Goal: Task Accomplishment & Management: Manage account settings

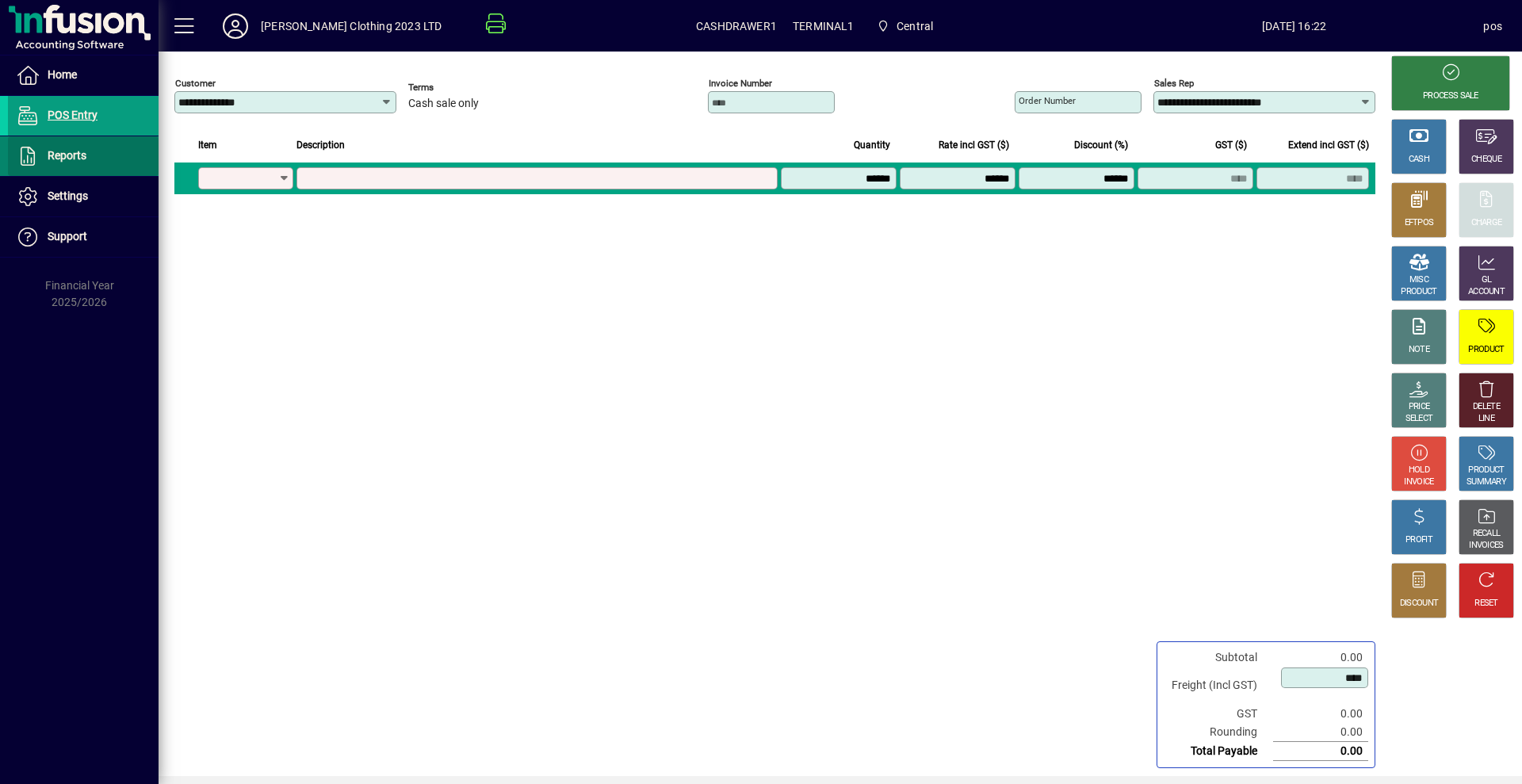
click at [79, 152] on span "Reports" at bounding box center [67, 155] width 39 height 12
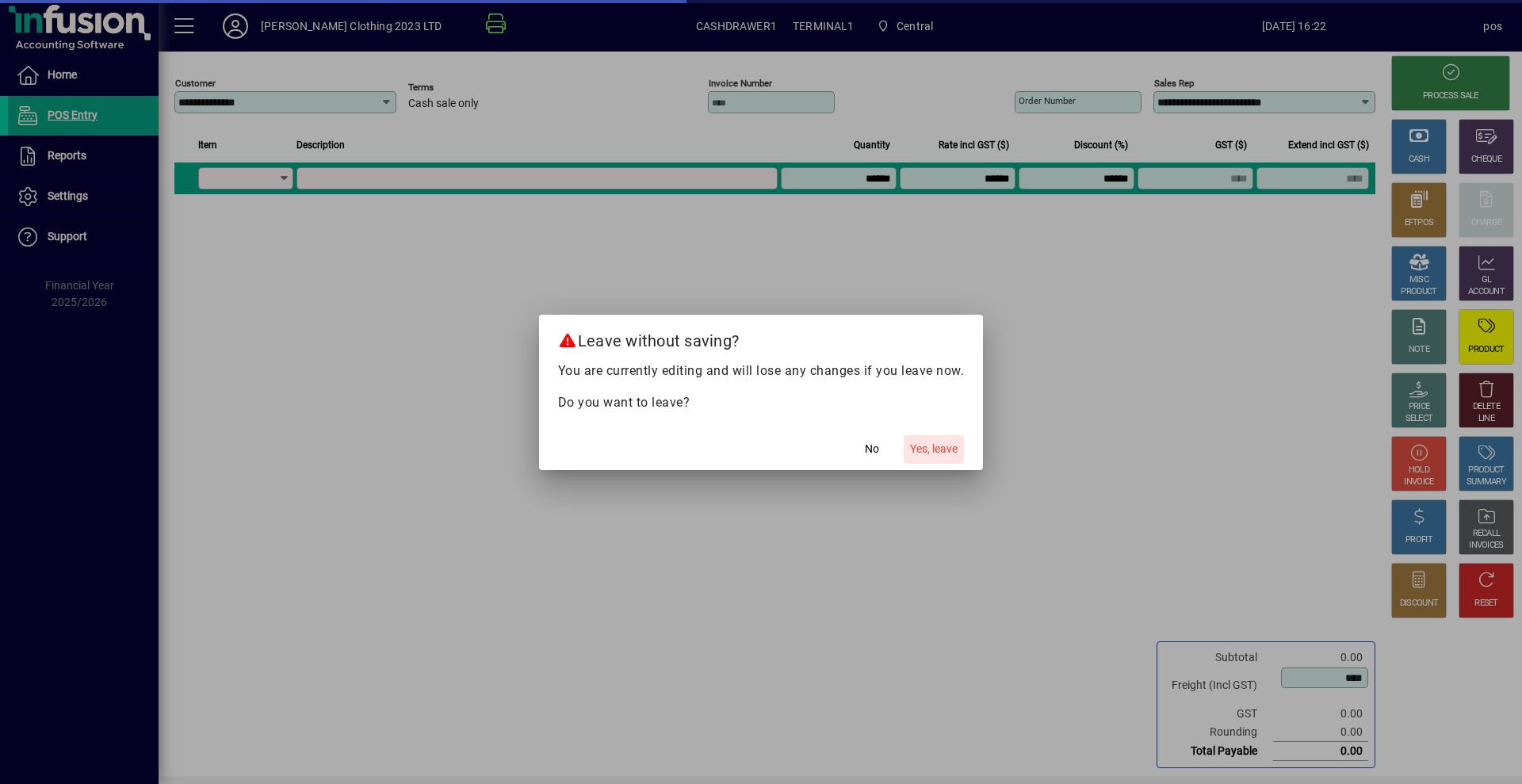
click at [945, 442] on span "Yes, leave" at bounding box center [934, 449] width 47 height 17
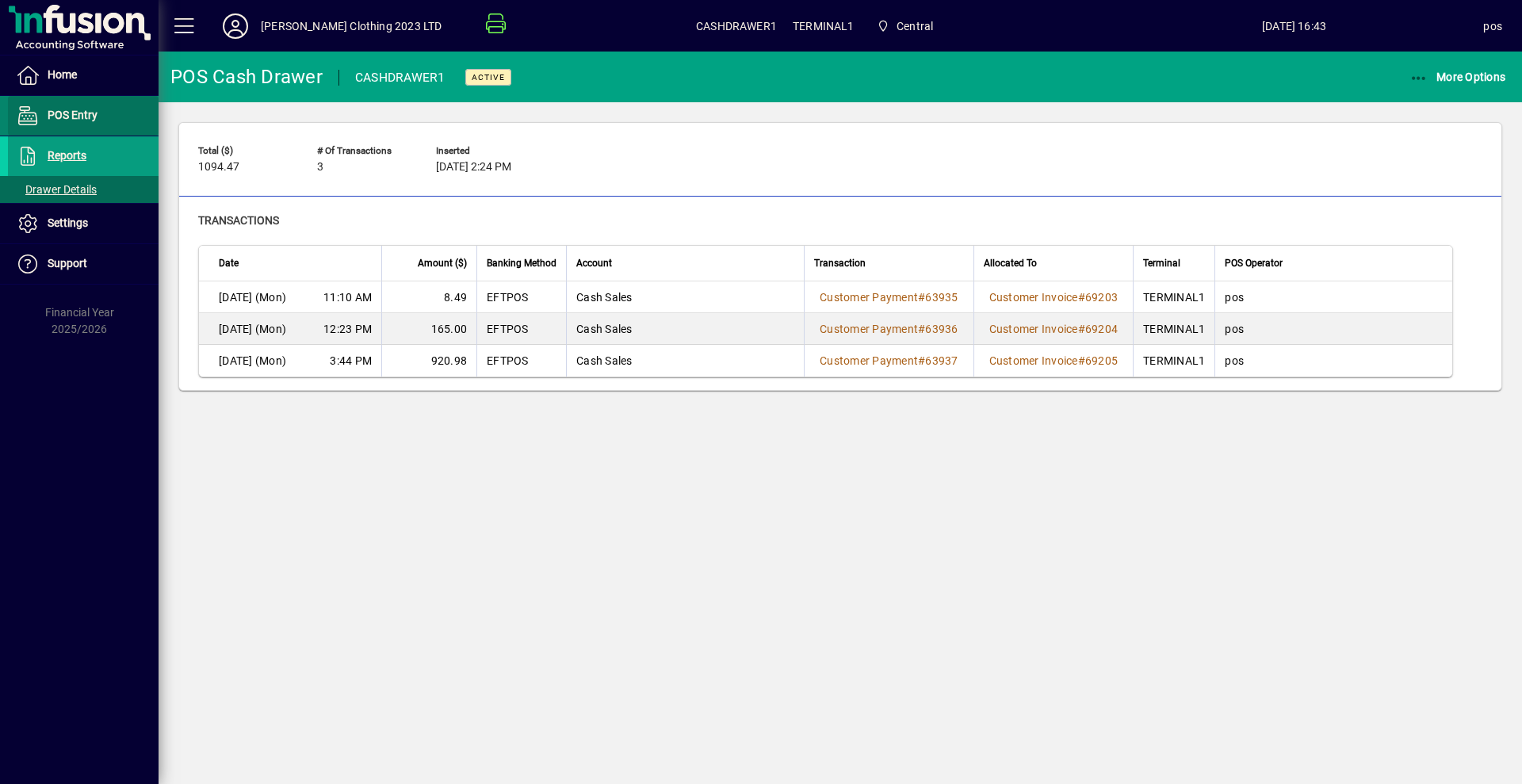
click at [68, 112] on span "POS Entry" at bounding box center [72, 115] width 50 height 12
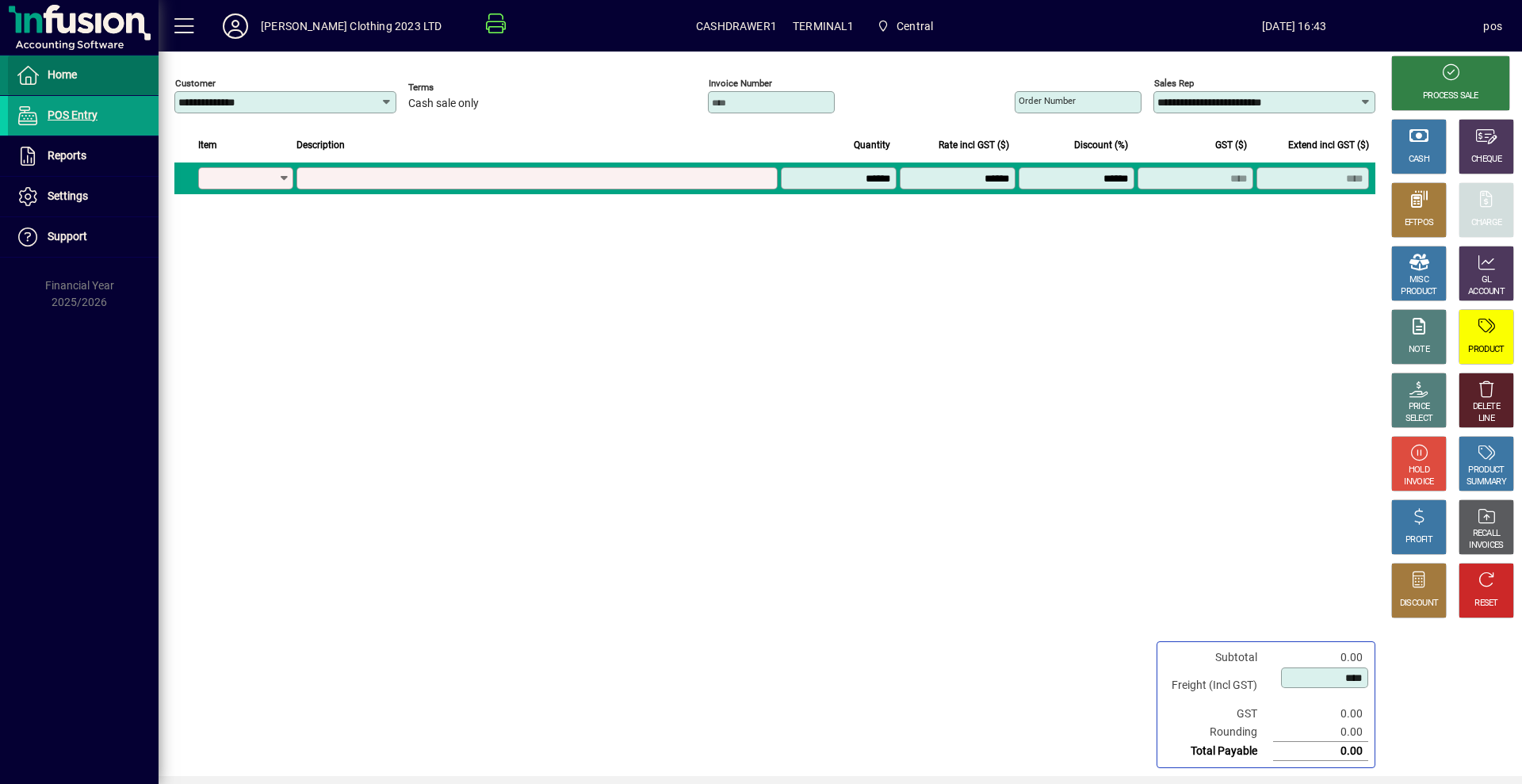
click at [58, 71] on span "Home" at bounding box center [61, 74] width 29 height 12
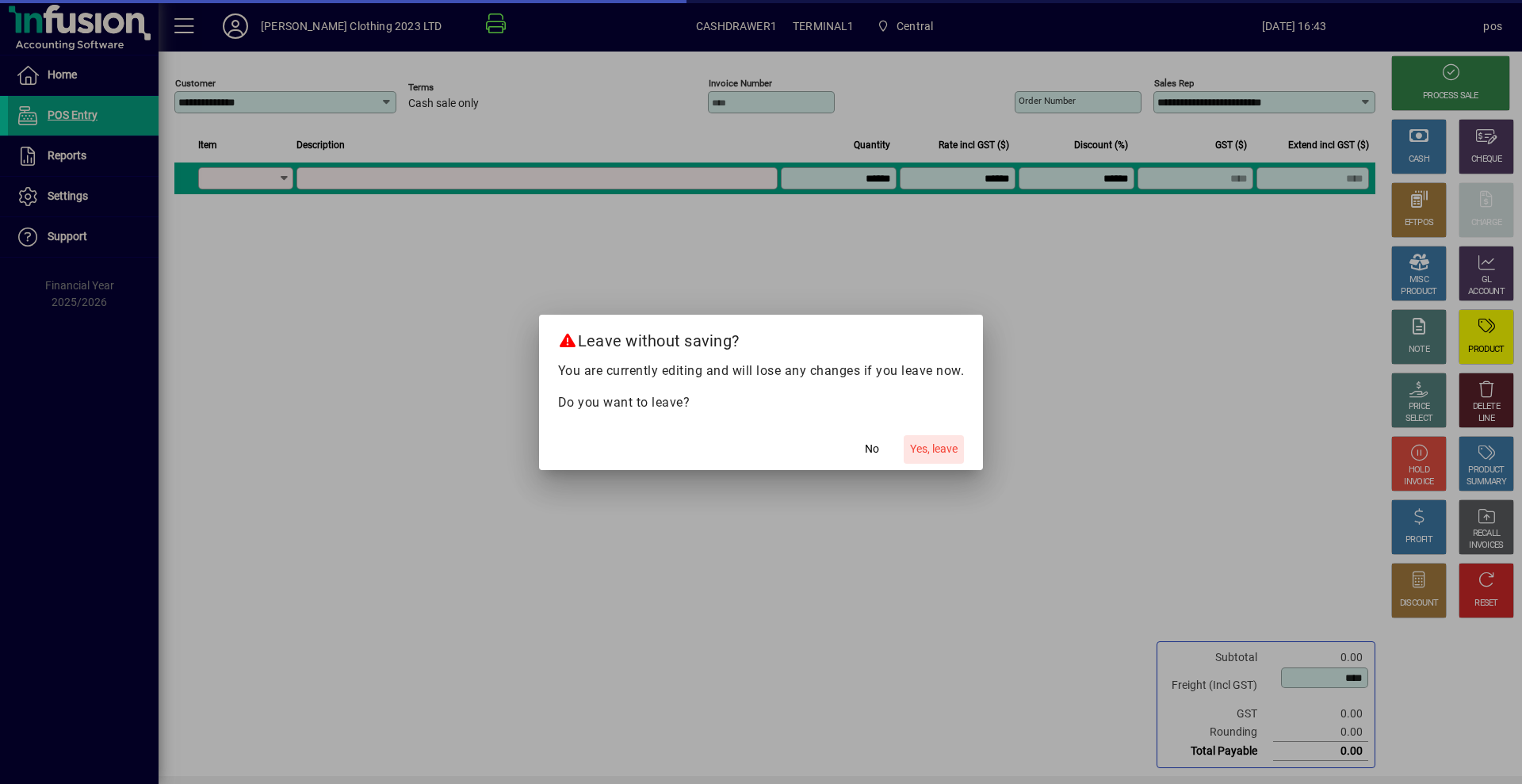
click at [944, 444] on span "Yes, leave" at bounding box center [934, 449] width 47 height 17
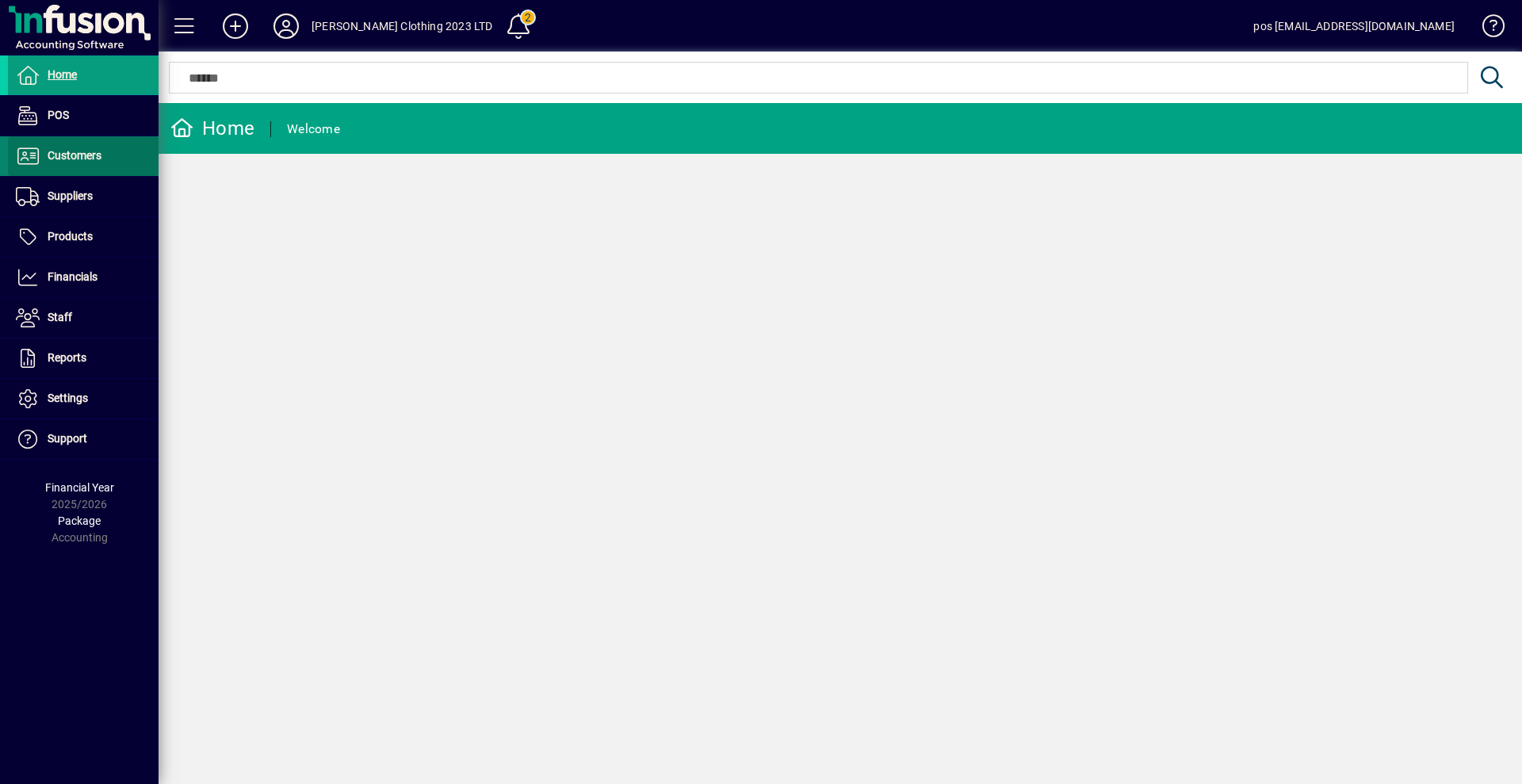
click at [102, 151] on span "Customers" at bounding box center [54, 156] width 94 height 19
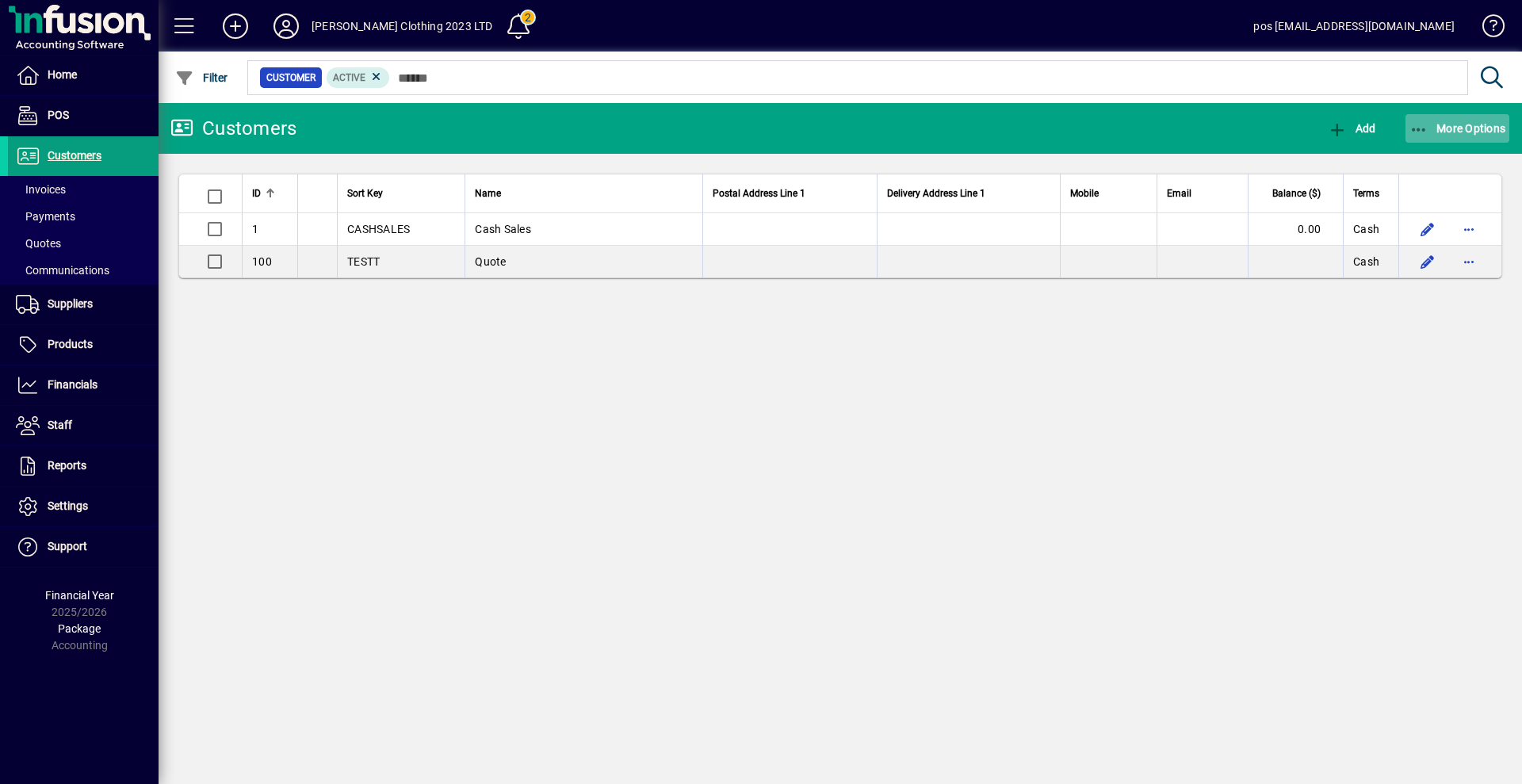
click at [1450, 126] on span "More Options" at bounding box center [1457, 128] width 96 height 12
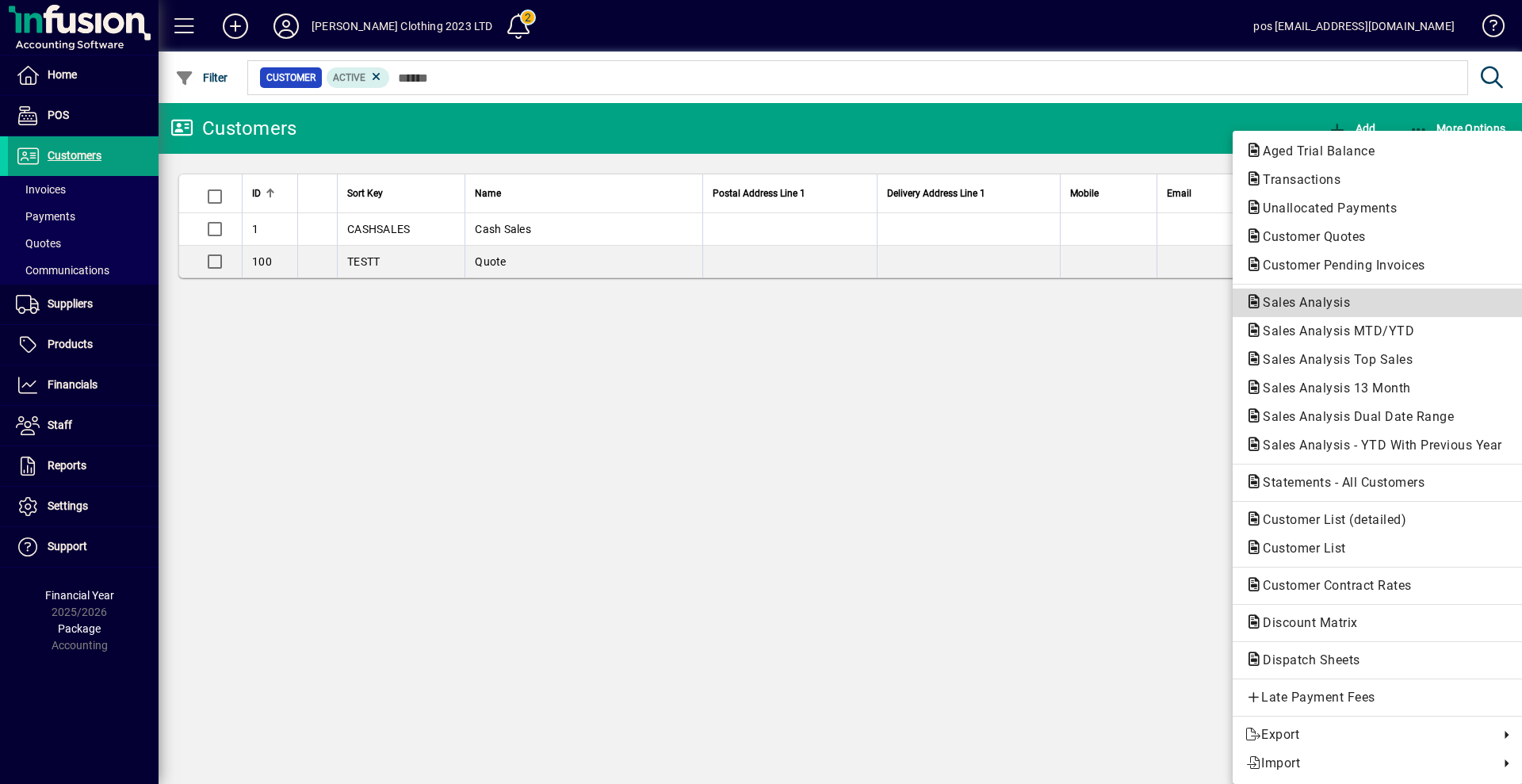
click at [1273, 298] on span "Sales Analysis" at bounding box center [1301, 302] width 112 height 15
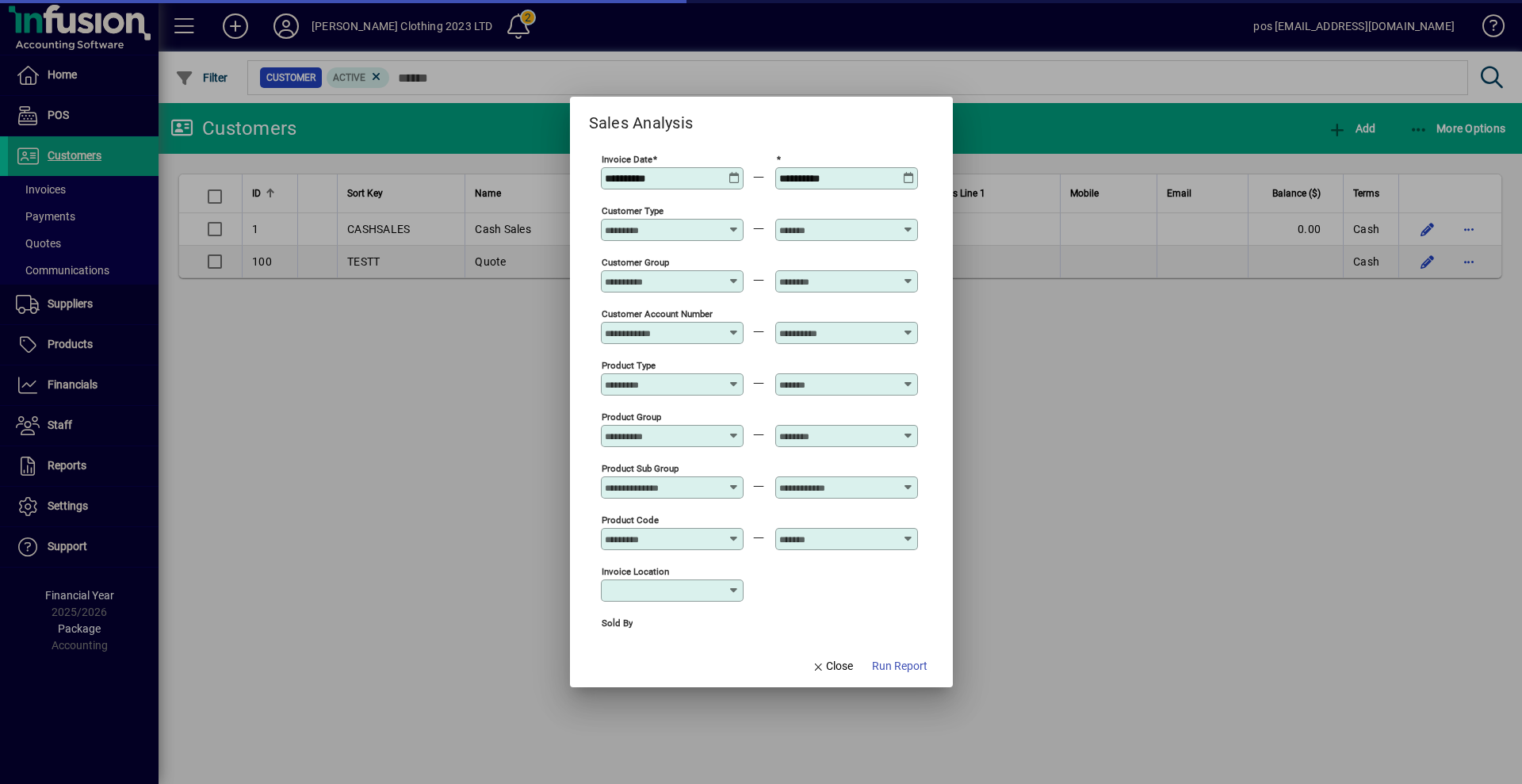
type input "**********"
click at [734, 172] on icon at bounding box center [734, 172] width 12 height 0
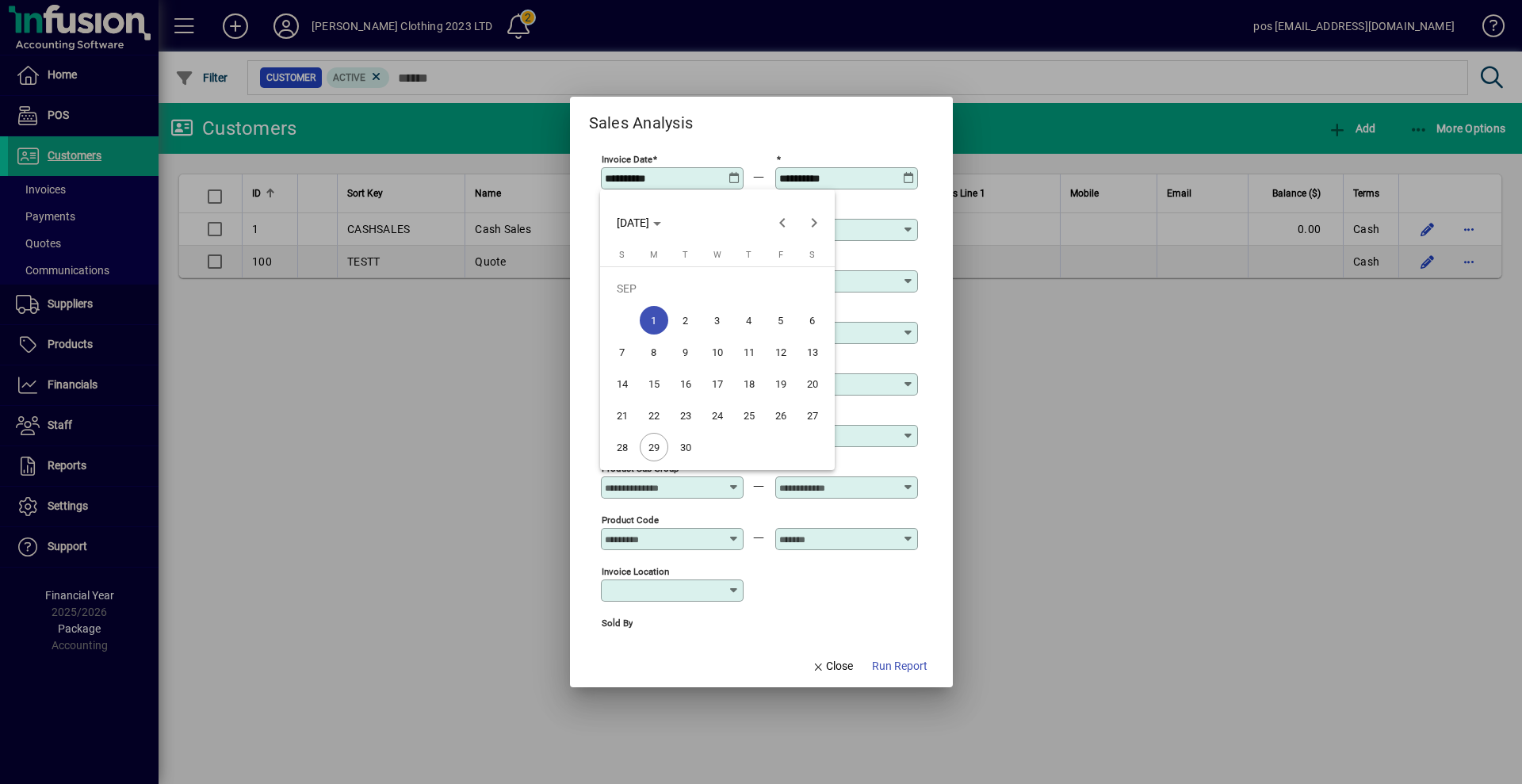
click at [656, 444] on span "29" at bounding box center [654, 447] width 29 height 29
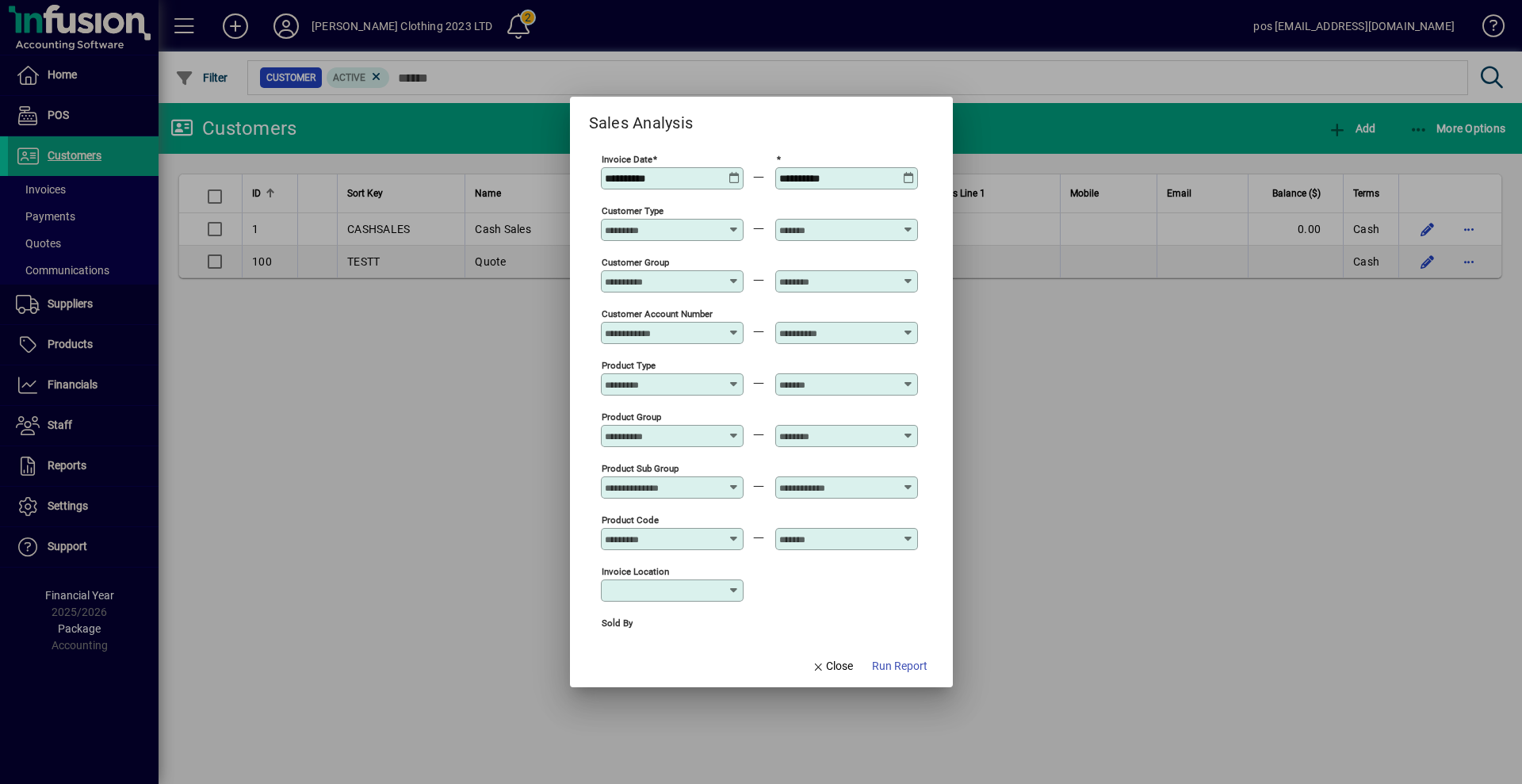
type input "**********"
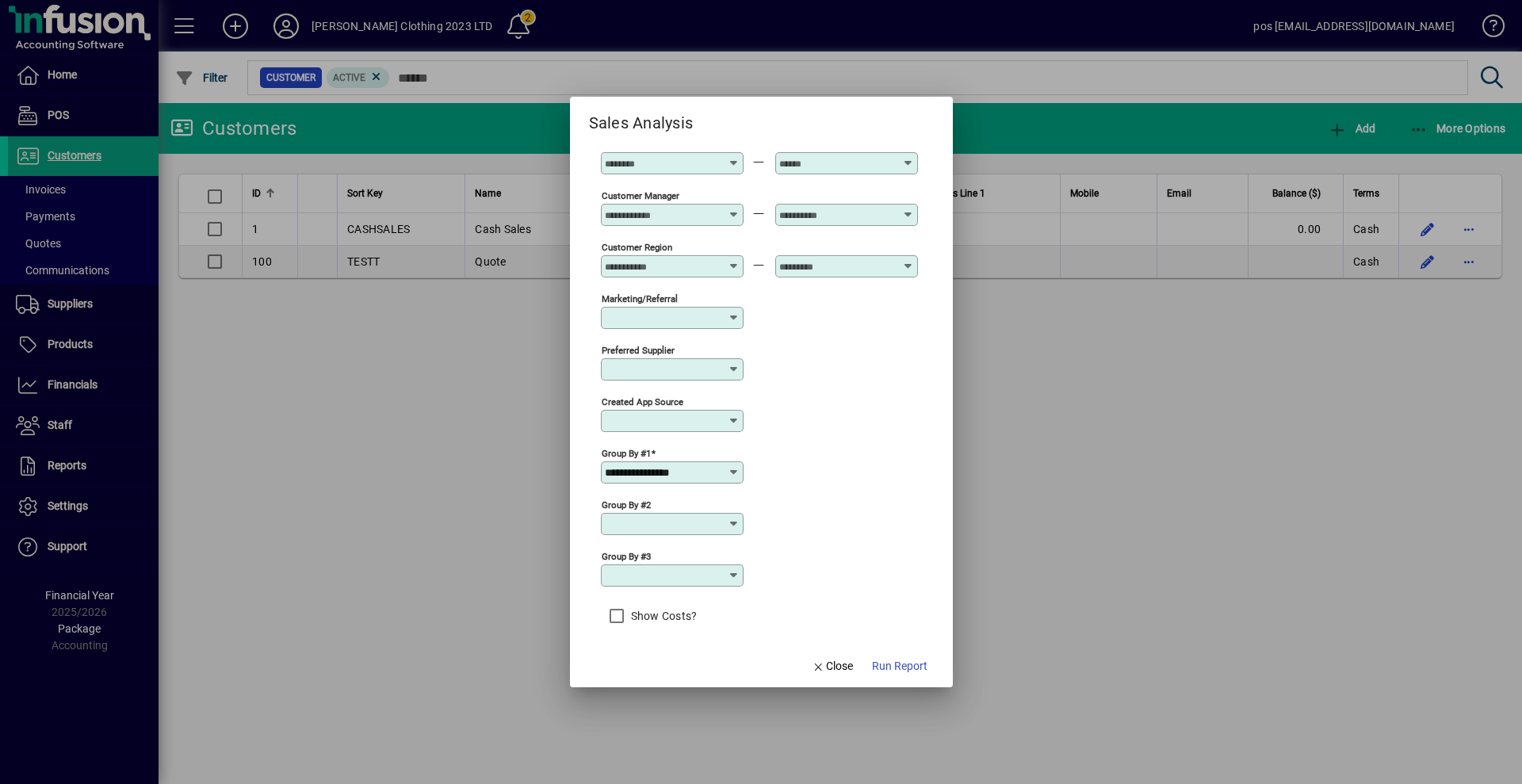
scroll to position [485, 0]
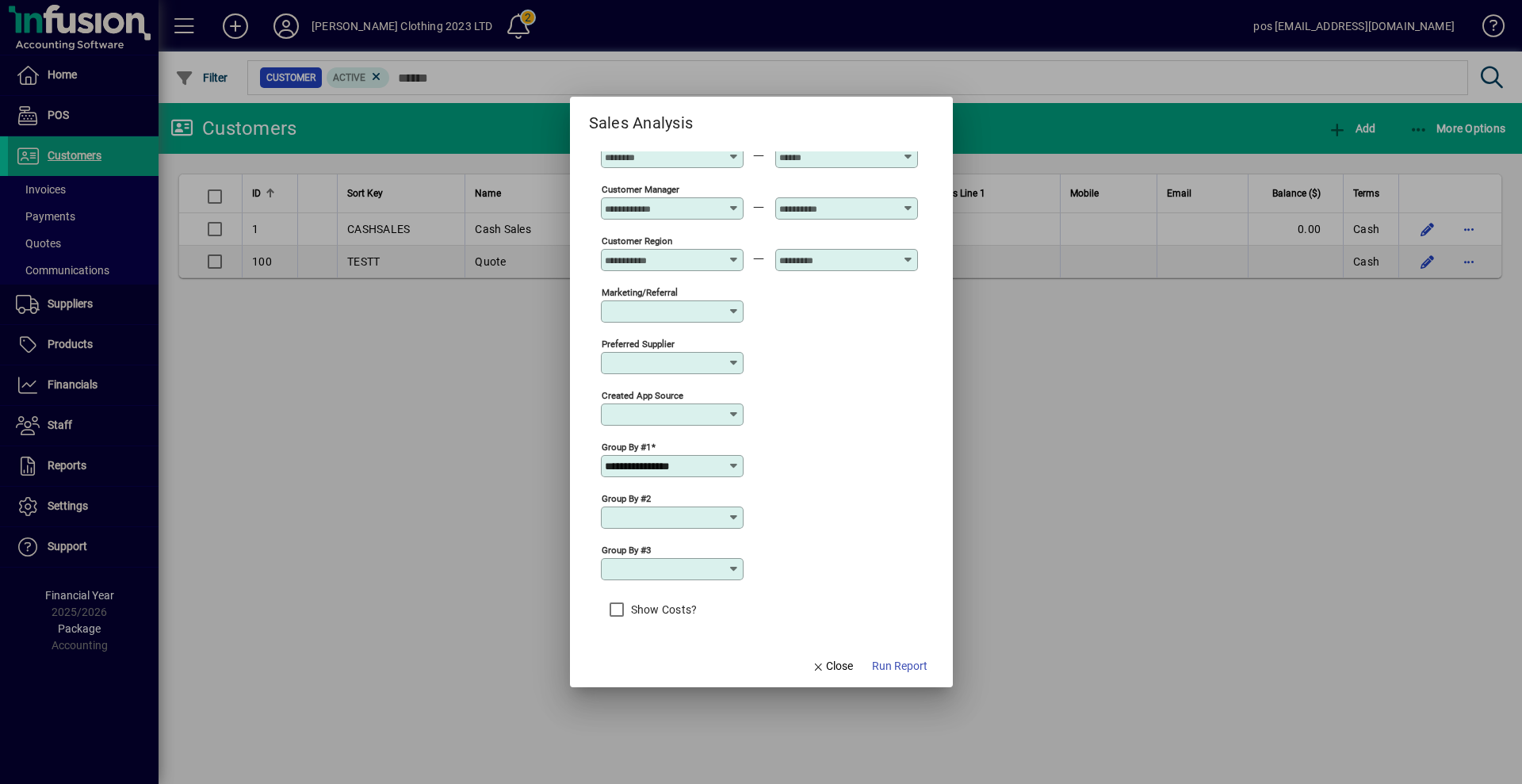
click at [734, 463] on icon at bounding box center [733, 466] width 12 height 12
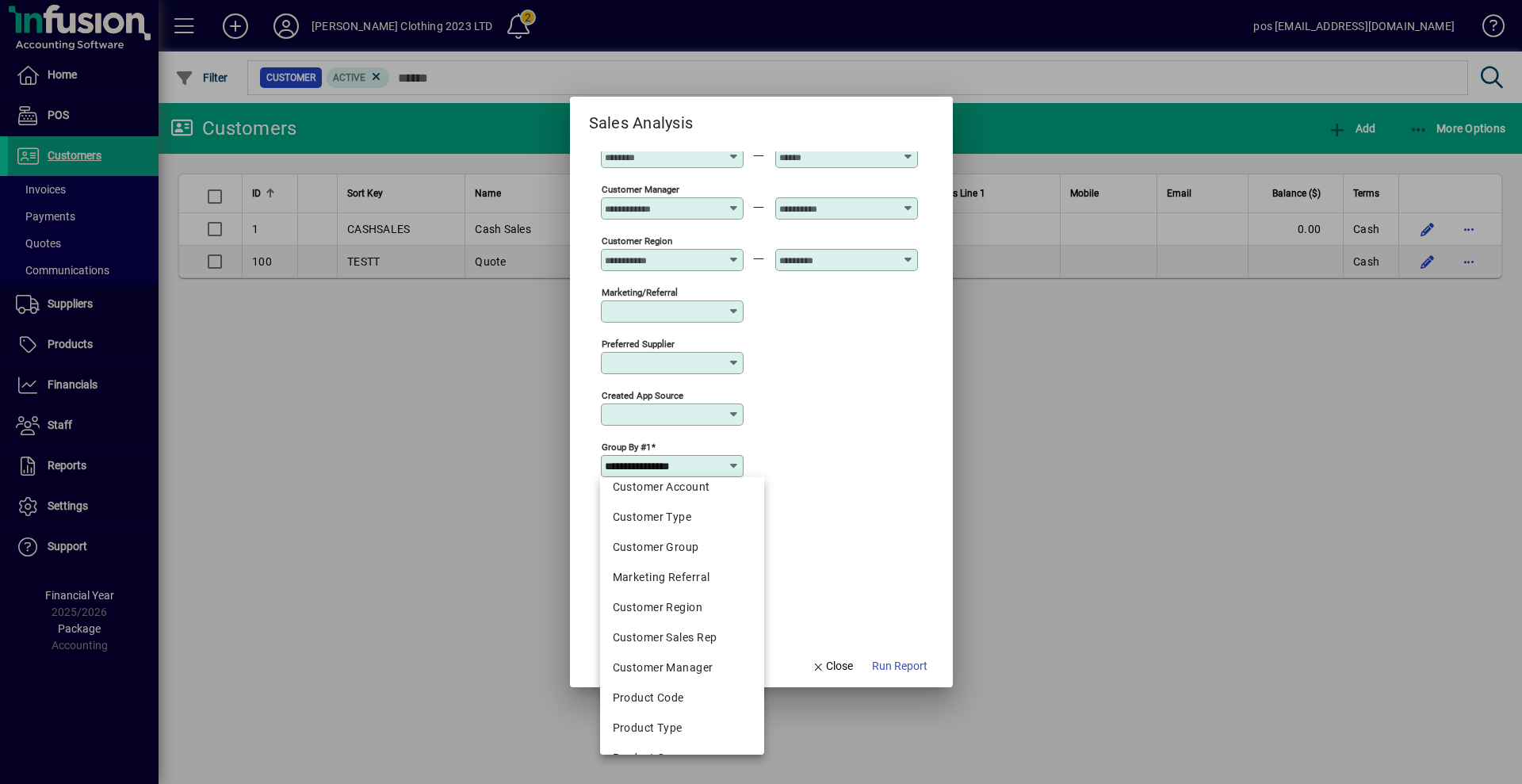
scroll to position [159, 0]
click at [627, 669] on div "Product Code" at bounding box center [682, 671] width 138 height 17
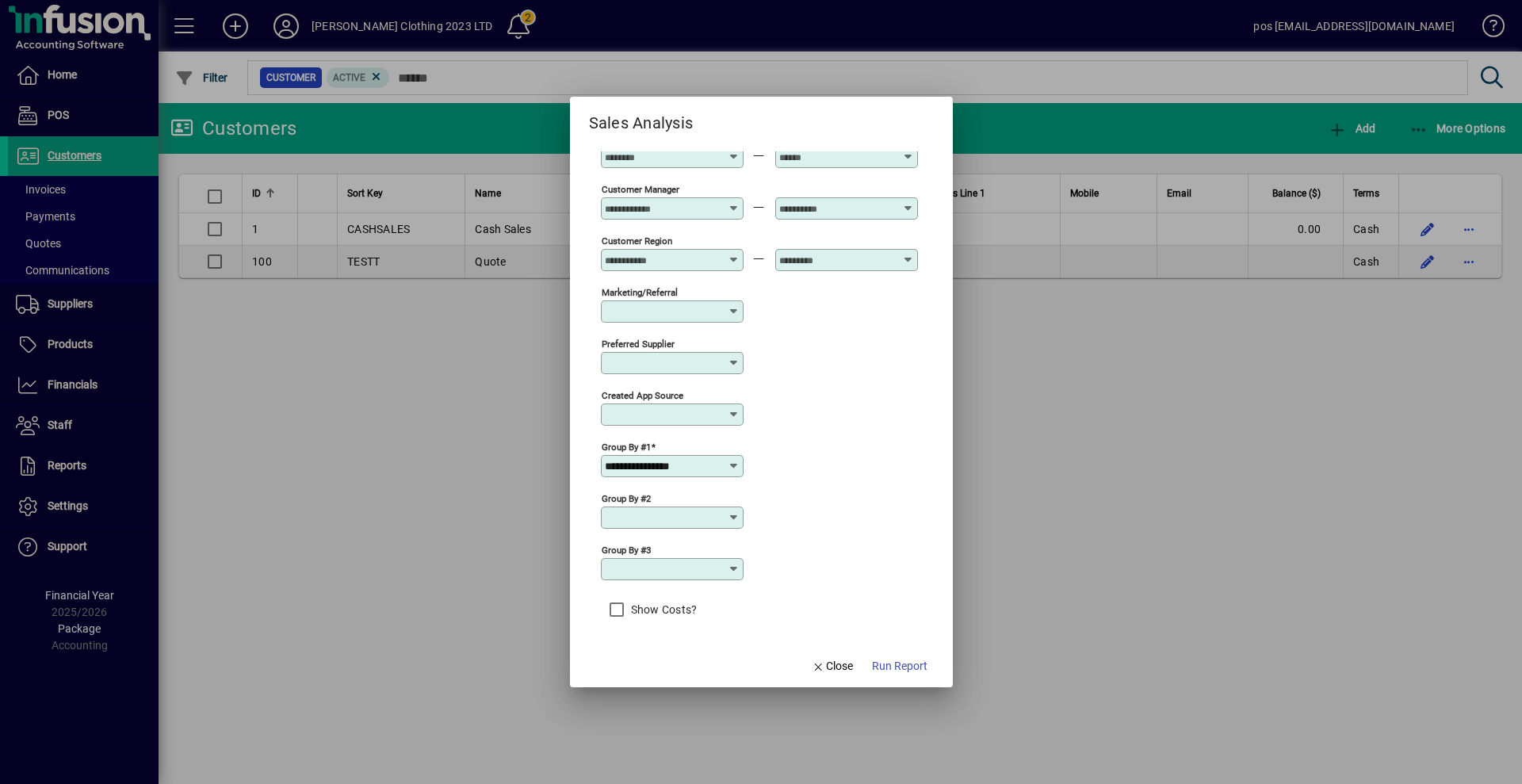
type input "**********"
click at [907, 668] on span "Run Report" at bounding box center [899, 666] width 55 height 17
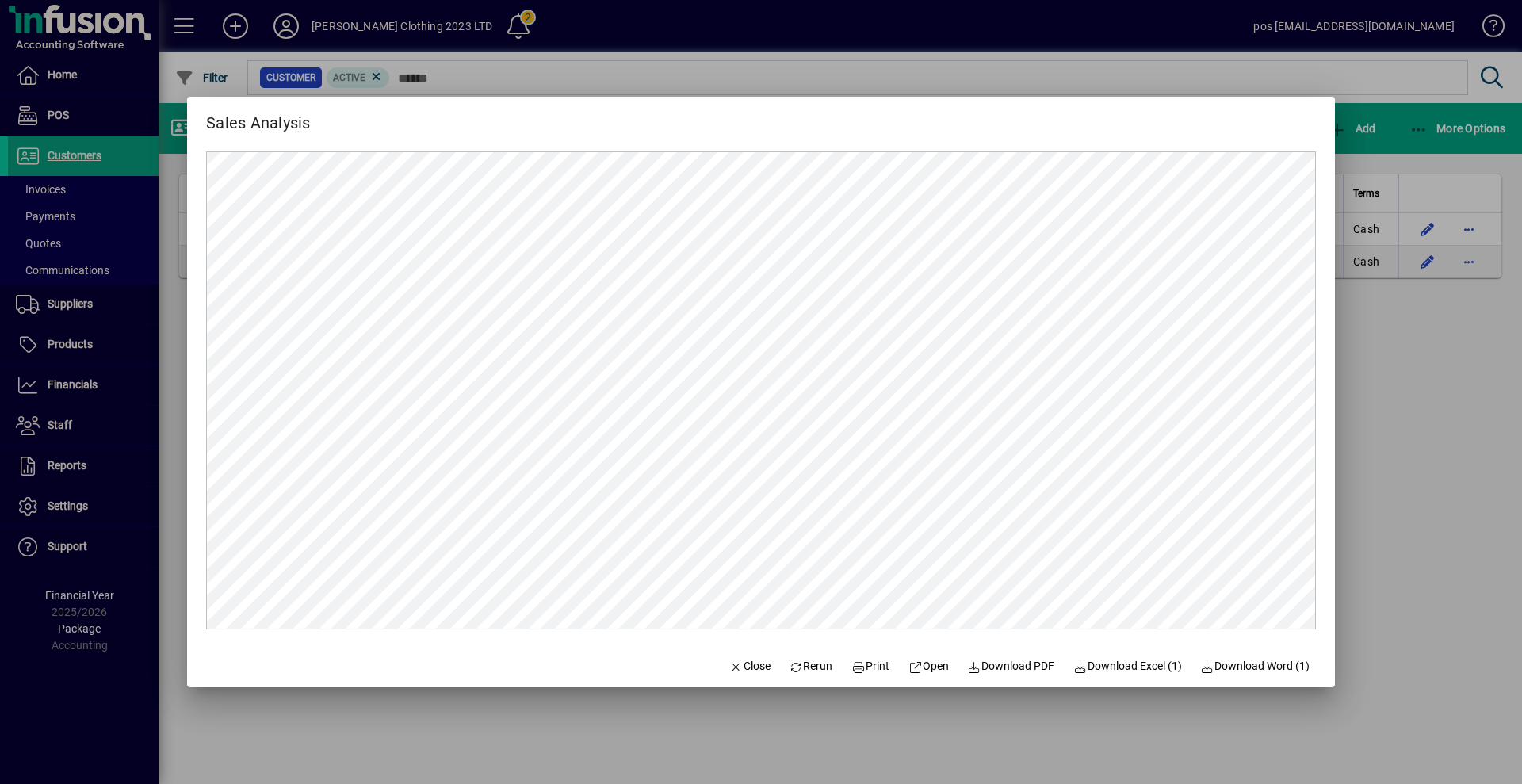
scroll to position [0, 0]
click at [861, 660] on span "Print" at bounding box center [870, 666] width 38 height 17
click at [733, 664] on span "Close" at bounding box center [749, 666] width 41 height 17
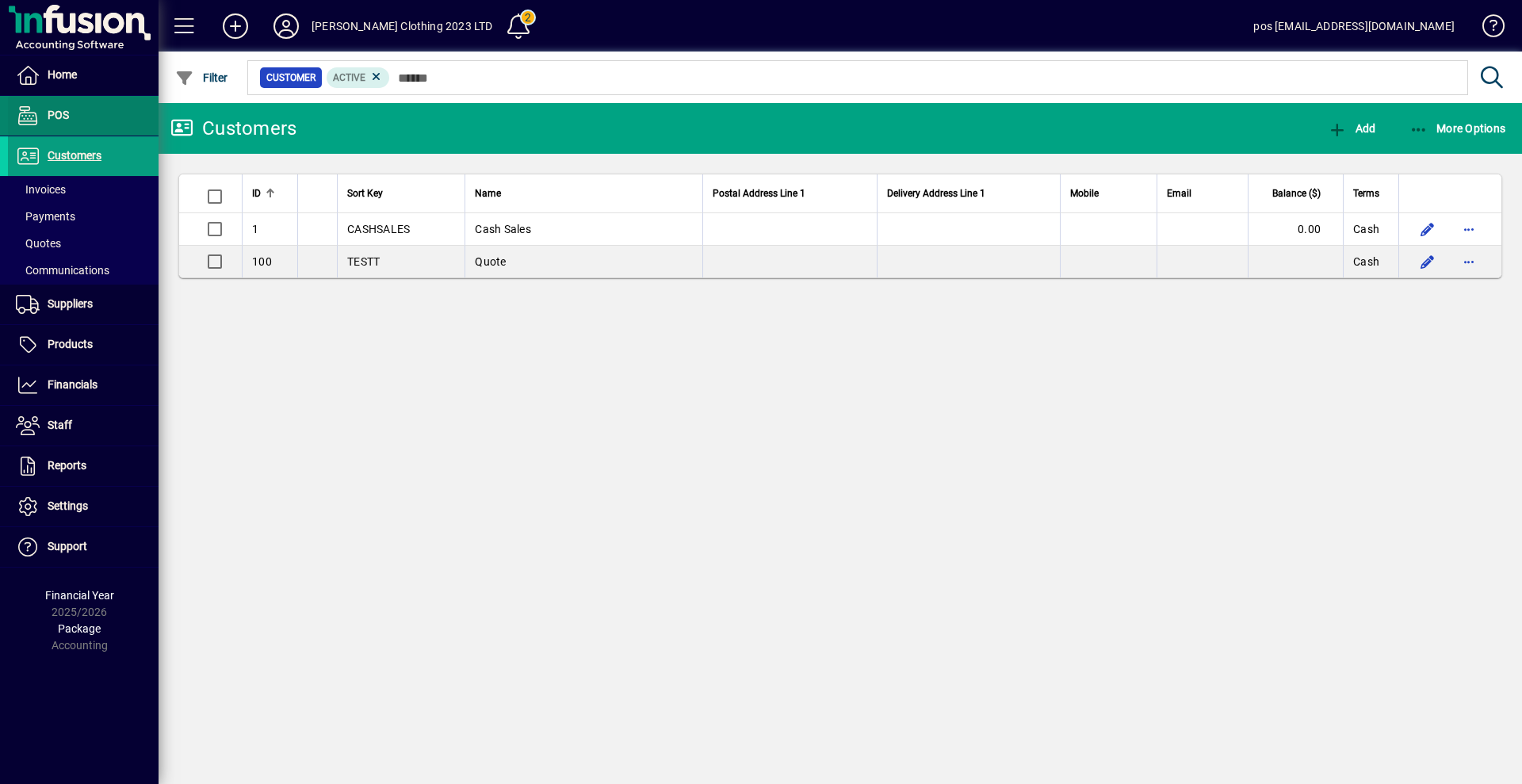
click at [90, 103] on span at bounding box center [83, 115] width 151 height 38
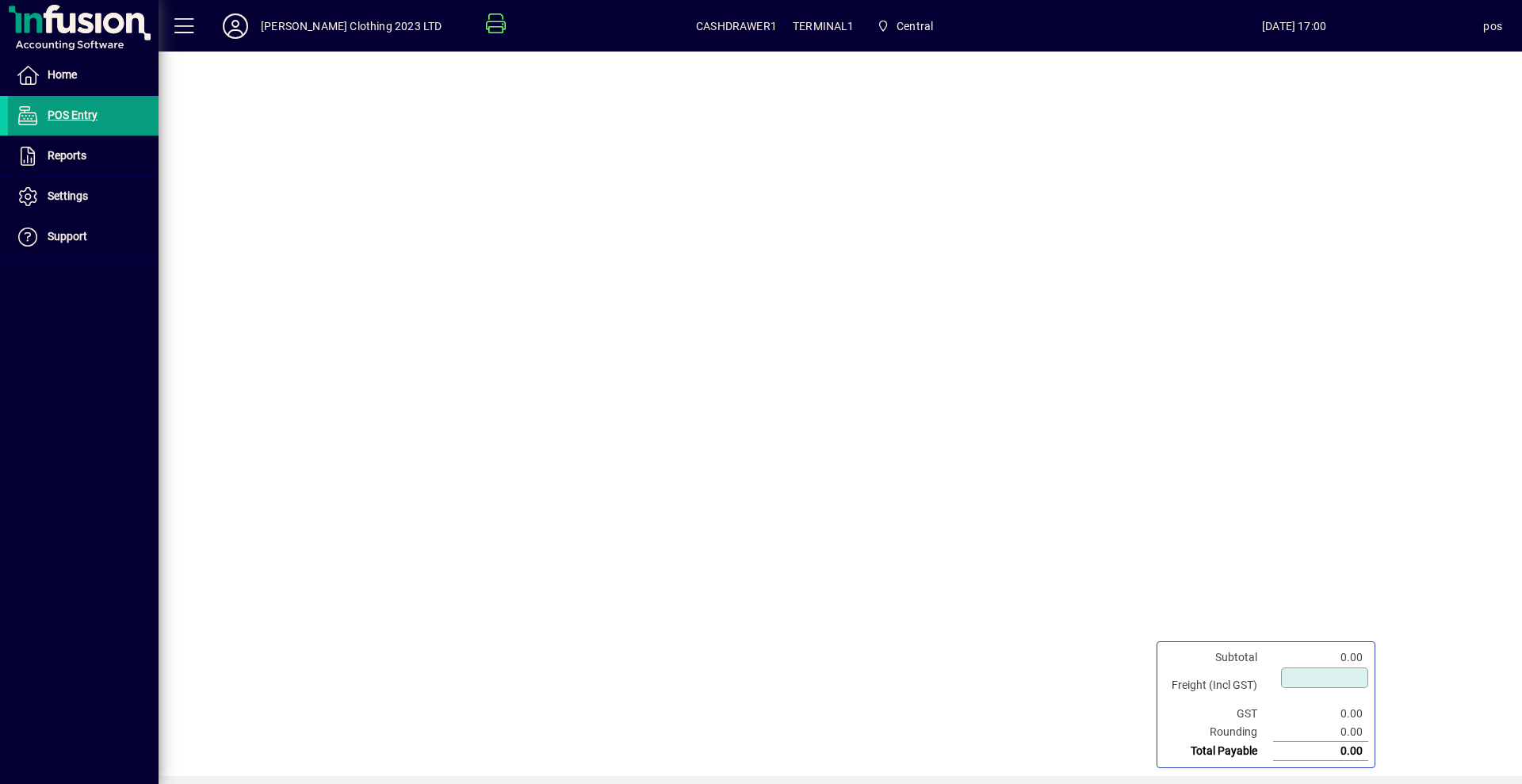
type input "****"
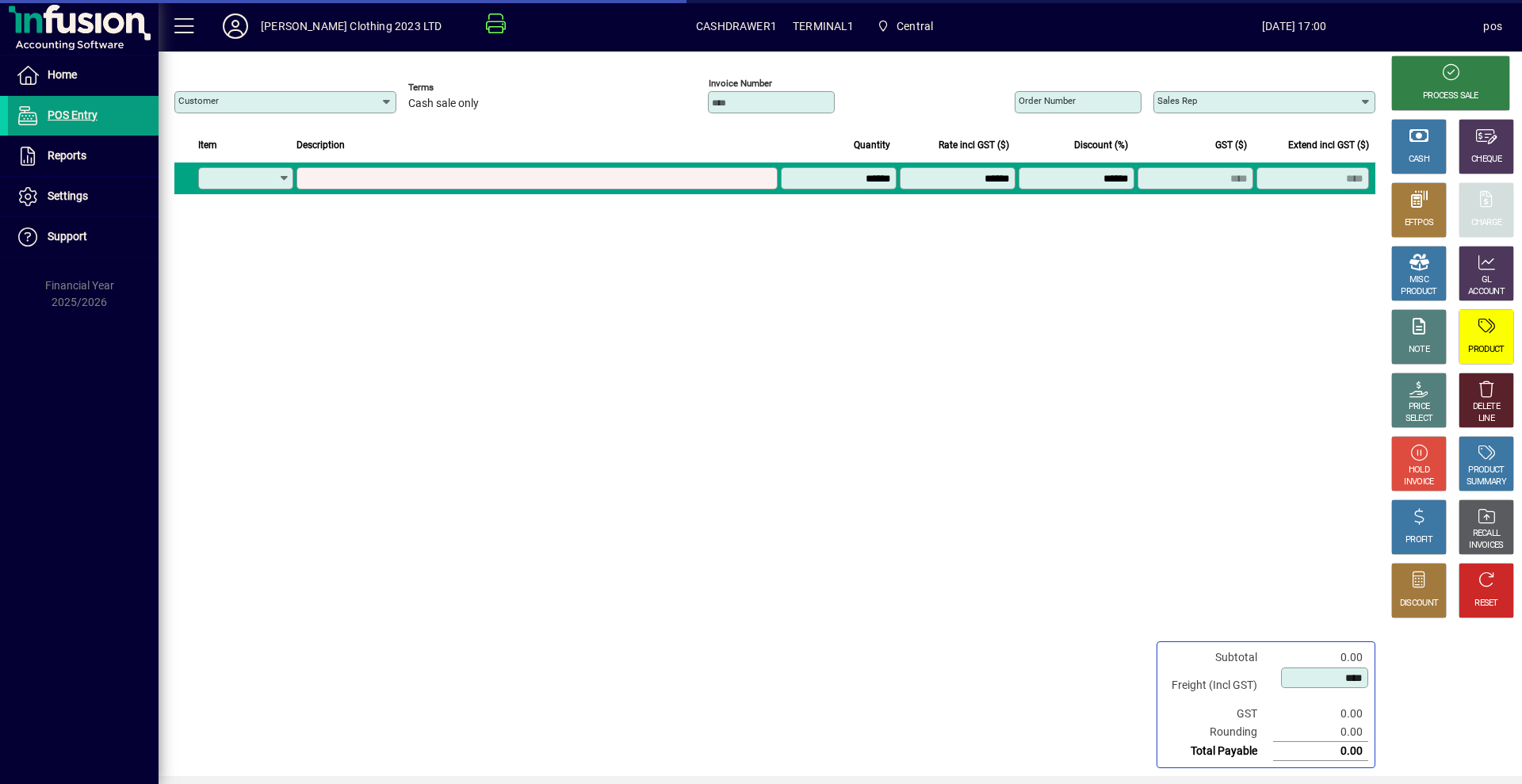
type input "**********"
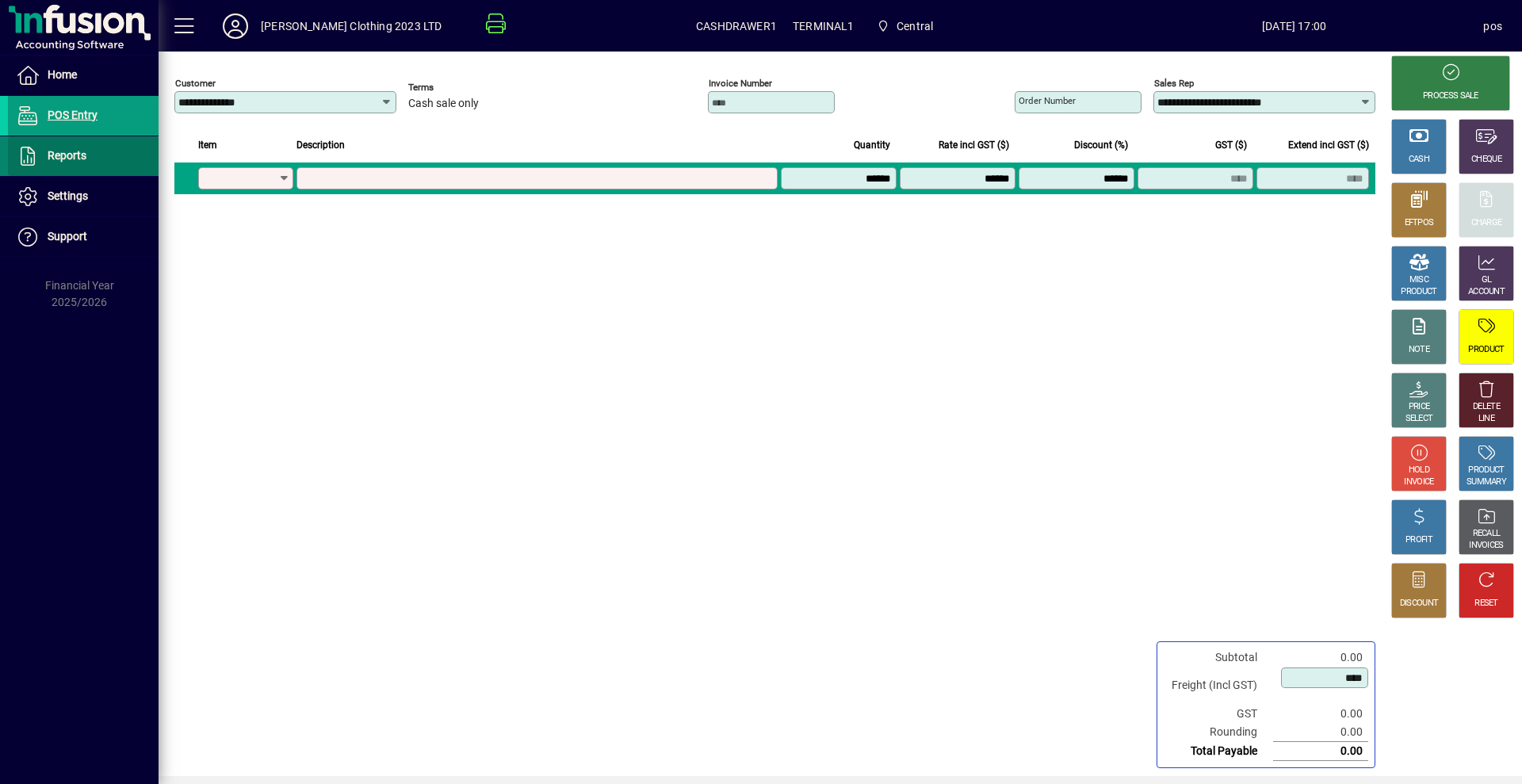
click at [60, 149] on span "Reports" at bounding box center [67, 155] width 39 height 12
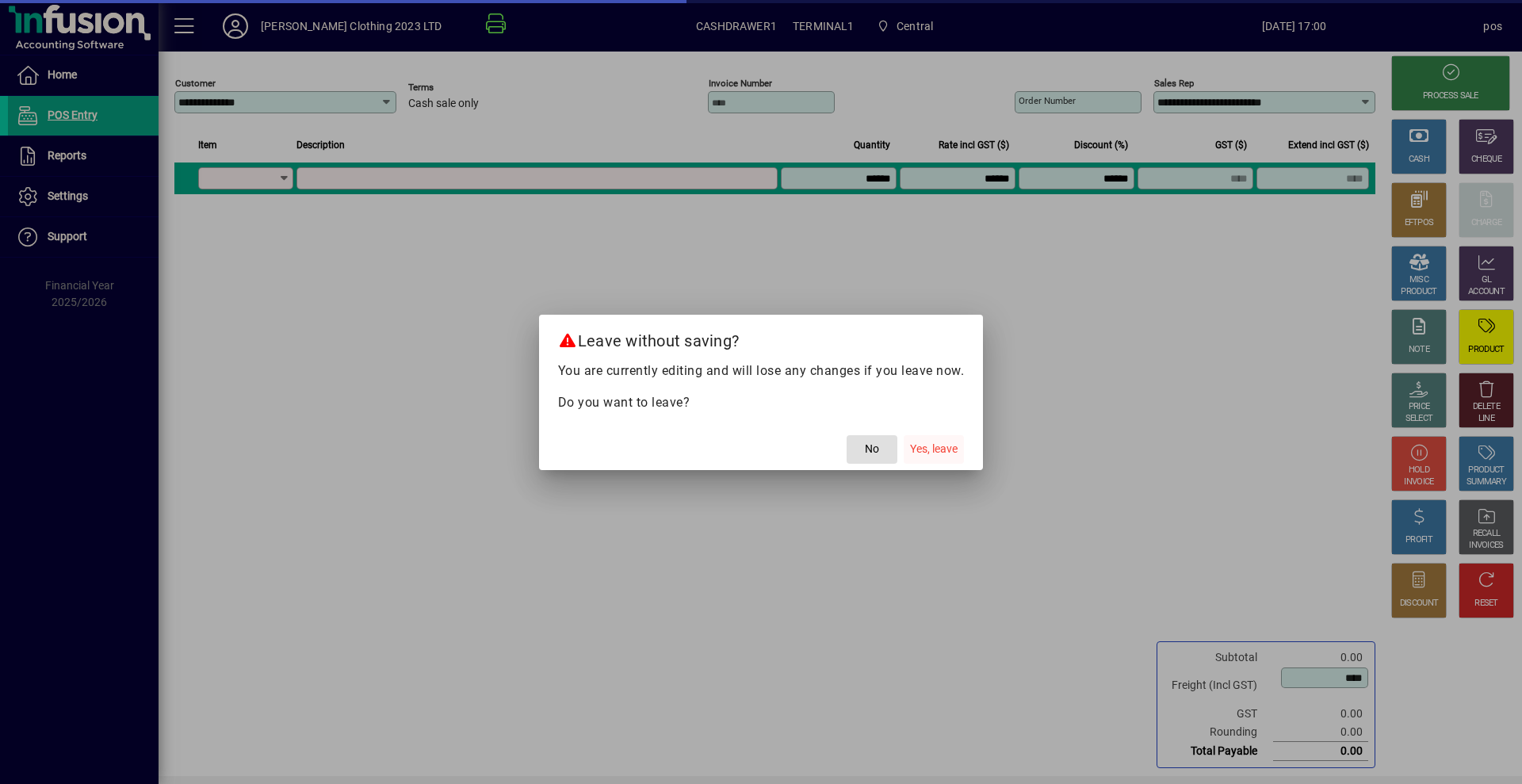
click at [918, 443] on span "Yes, leave" at bounding box center [934, 449] width 47 height 17
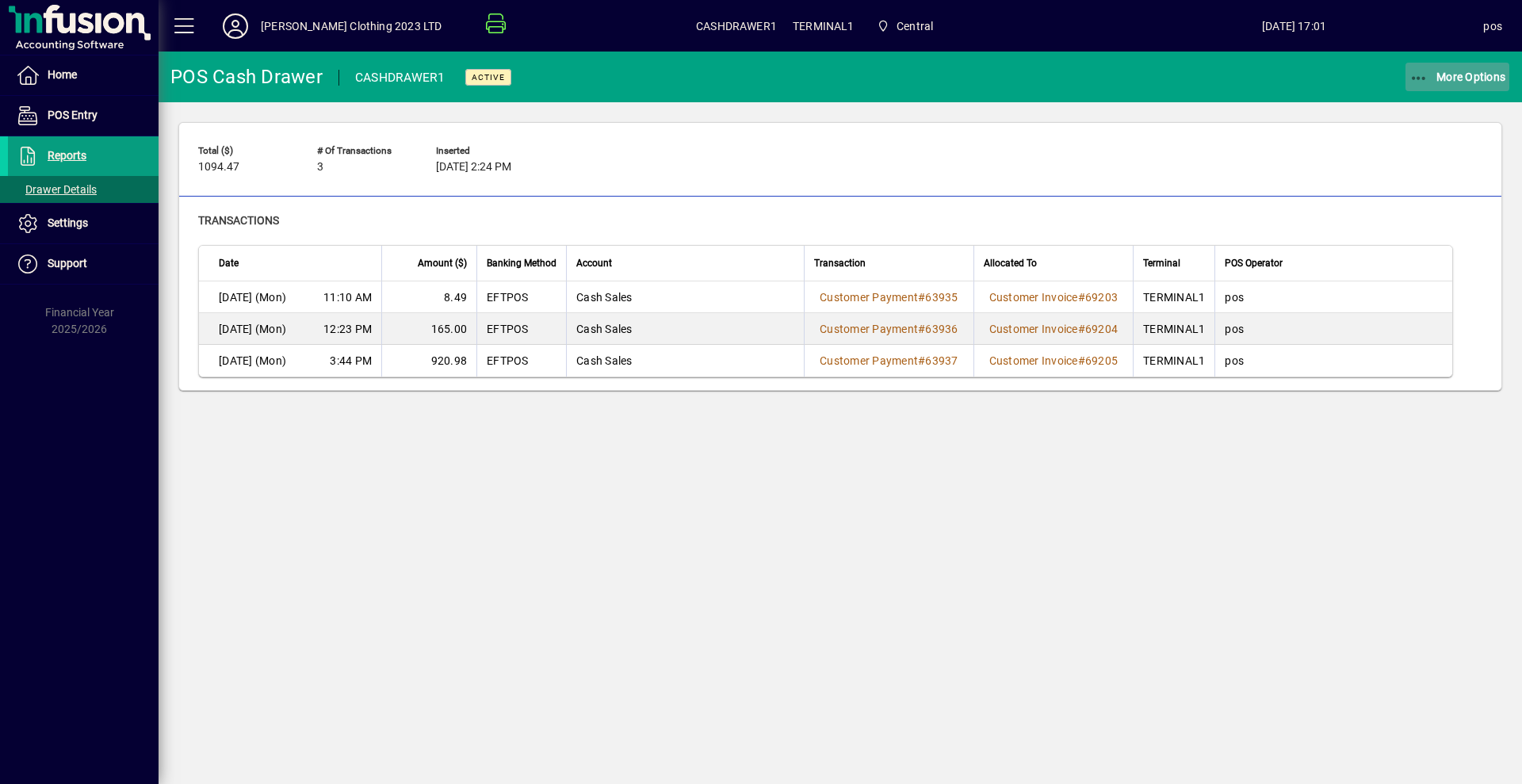
click at [1457, 67] on span "button" at bounding box center [1457, 76] width 104 height 38
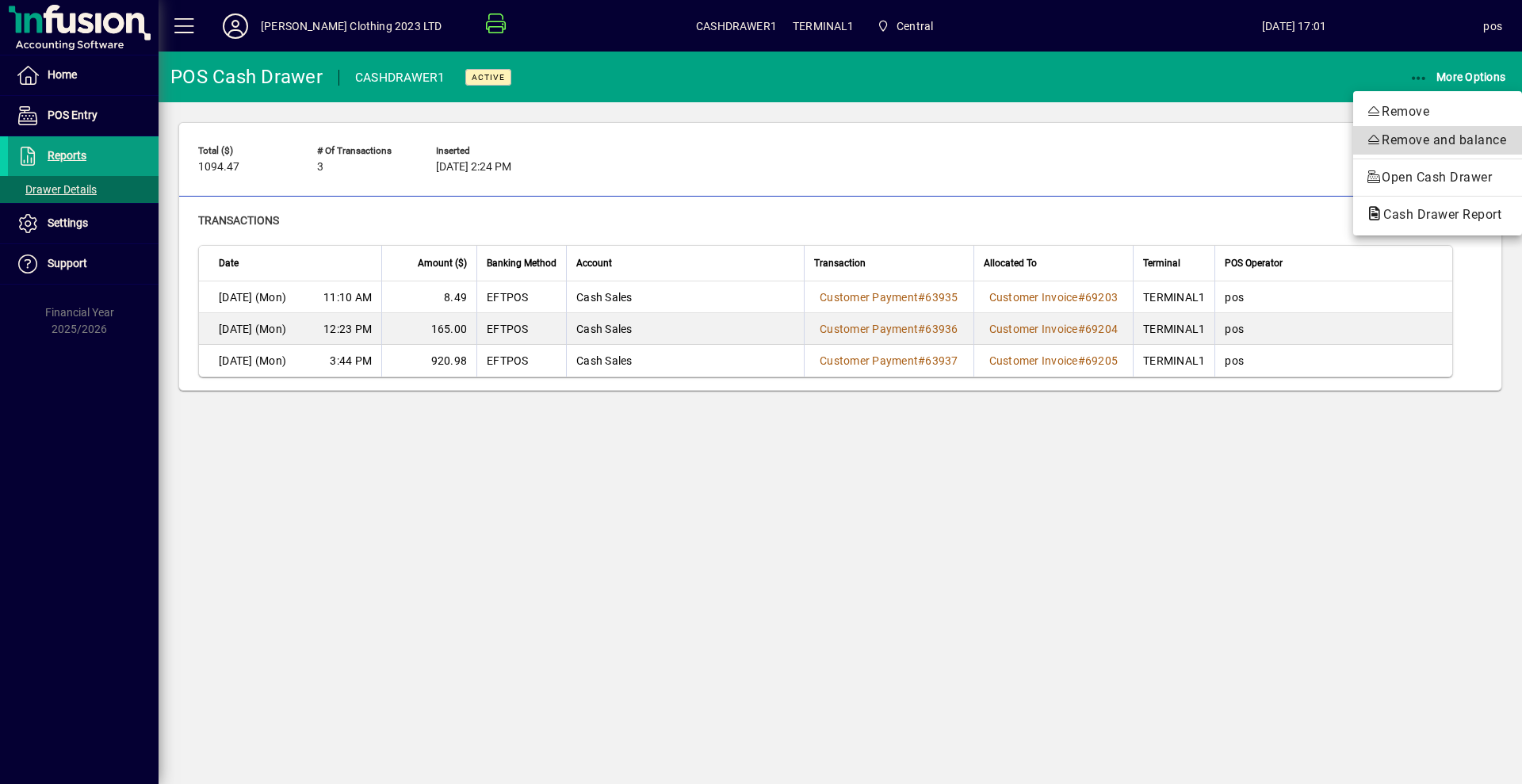
click at [1402, 138] on span "Remove and balance" at bounding box center [1438, 140] width 144 height 19
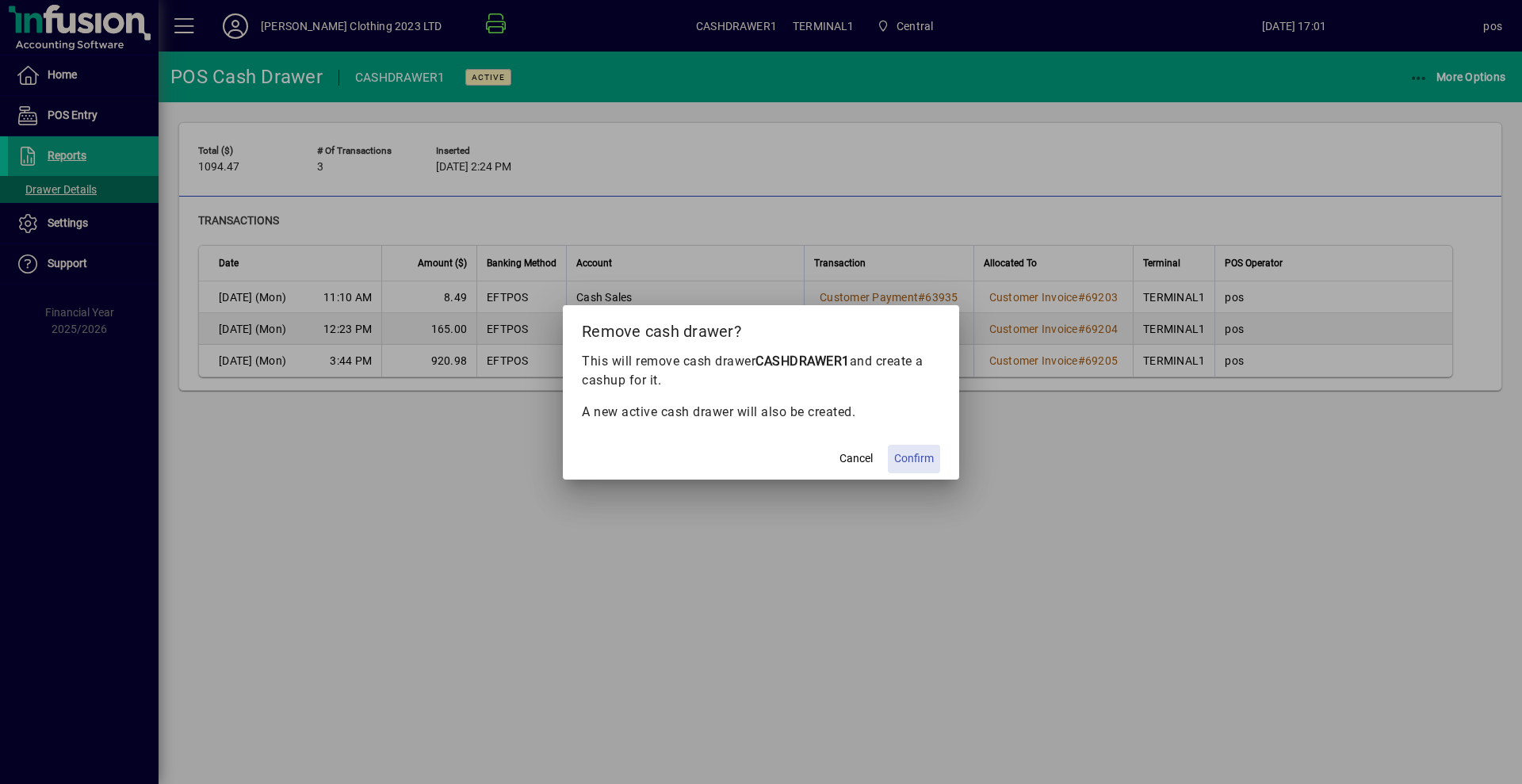
click at [907, 455] on span "Confirm" at bounding box center [913, 458] width 39 height 17
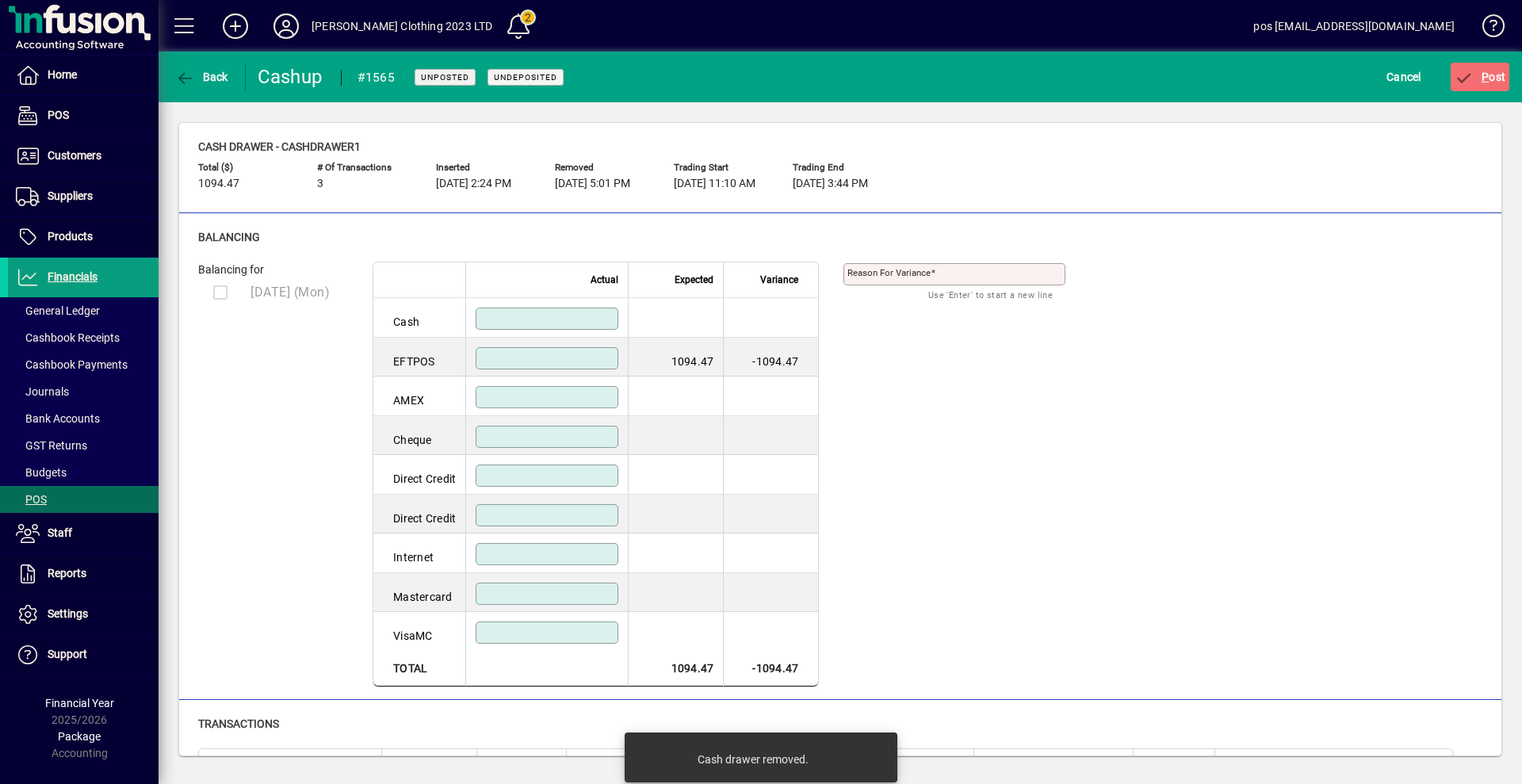
click at [607, 360] on input at bounding box center [548, 358] width 138 height 12
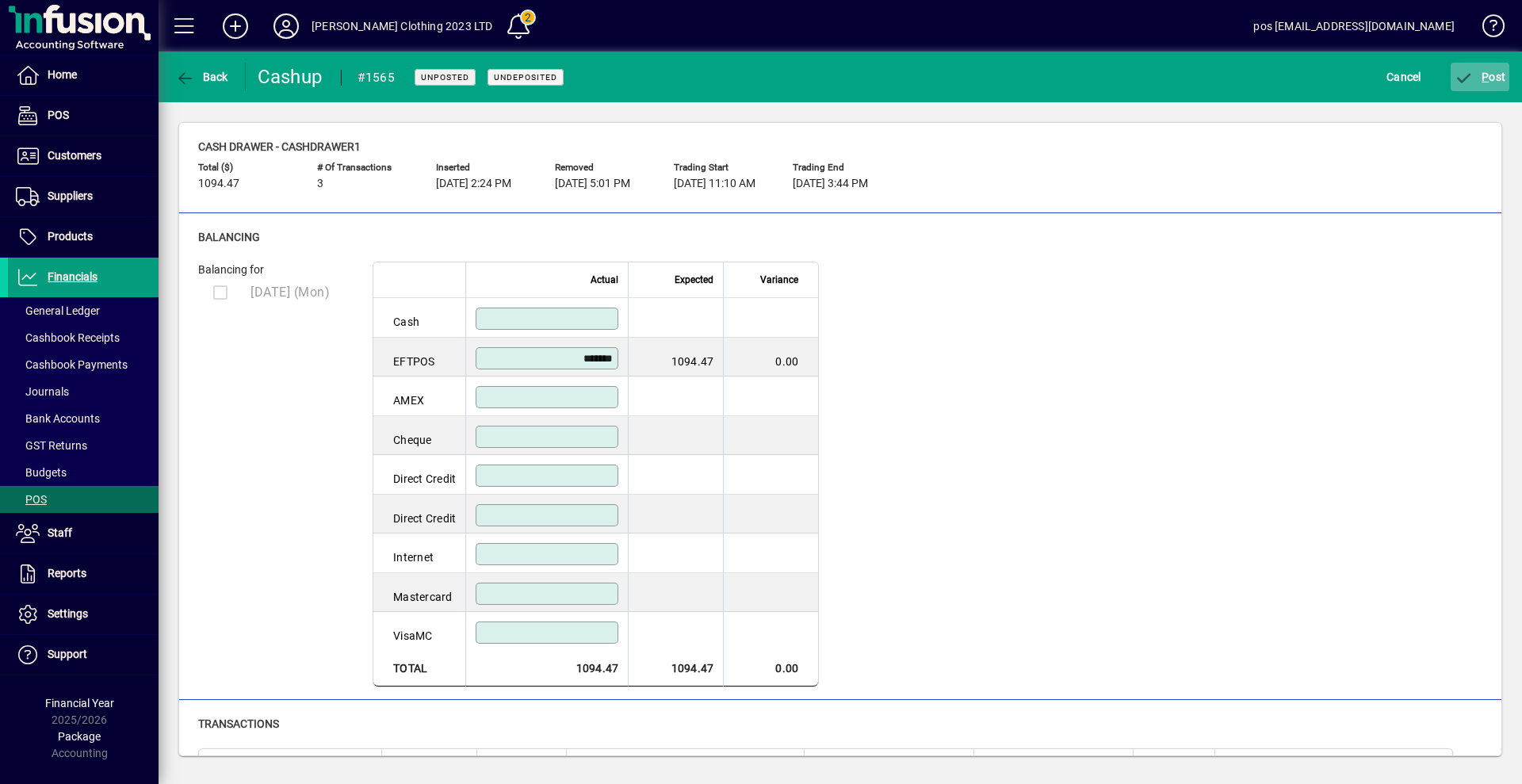
type input "*******"
click at [1495, 71] on span "P ost" at bounding box center [1480, 77] width 52 height 12
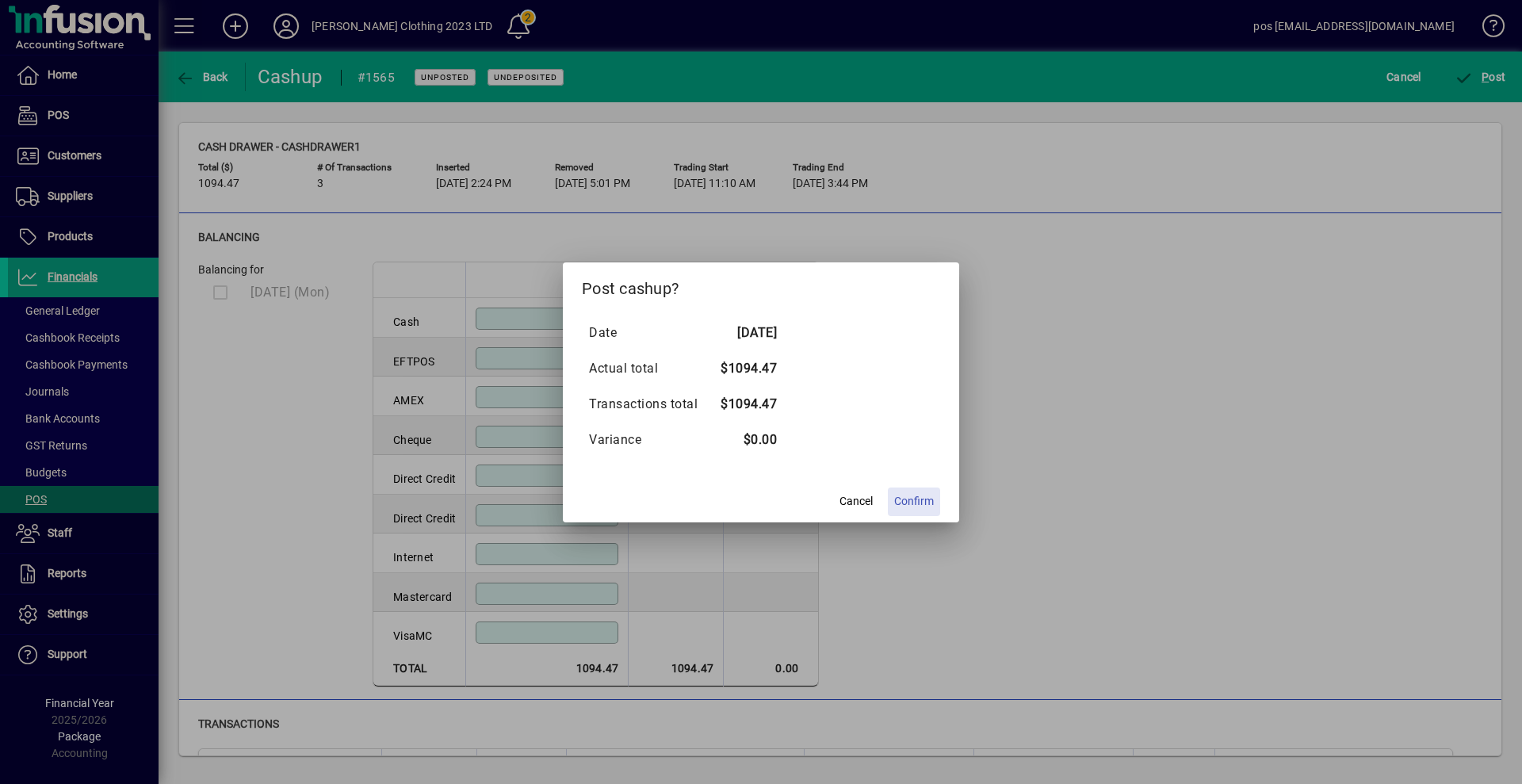
click at [902, 494] on span "Confirm" at bounding box center [913, 501] width 39 height 17
